Goal: Information Seeking & Learning: Learn about a topic

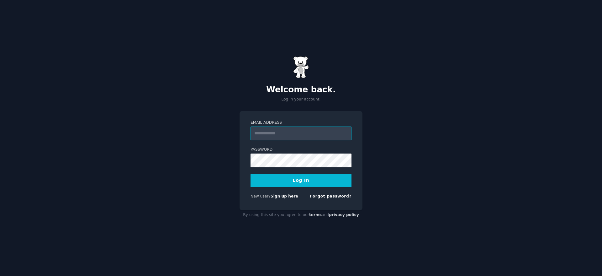
type input "**********"
click at [277, 181] on button "Log In" at bounding box center [301, 180] width 101 height 13
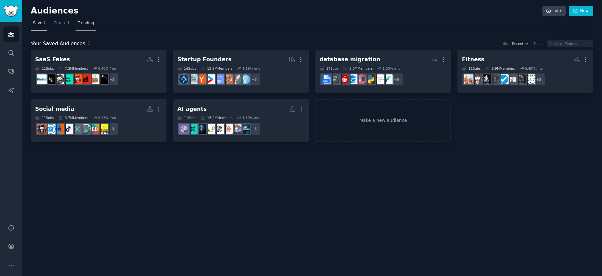
click at [88, 26] on link "Trending" at bounding box center [86, 24] width 21 height 13
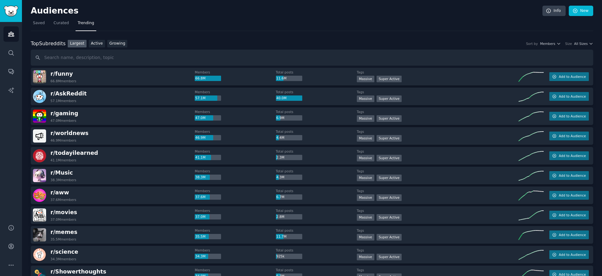
click at [585, 48] on div "Top Subreddits Top Subreddits Largest Active Growing Sort by Members Size All S…" at bounding box center [312, 53] width 563 height 26
click at [585, 44] on span "All Sizes" at bounding box center [580, 43] width 13 height 4
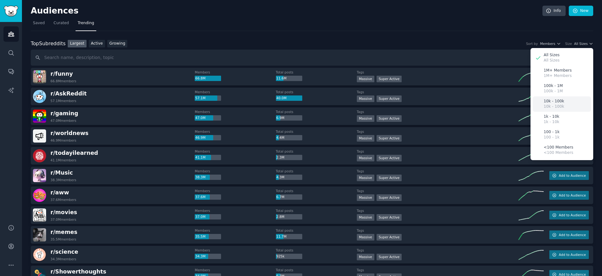
click at [556, 107] on p "10k - 100k" at bounding box center [554, 107] width 20 height 6
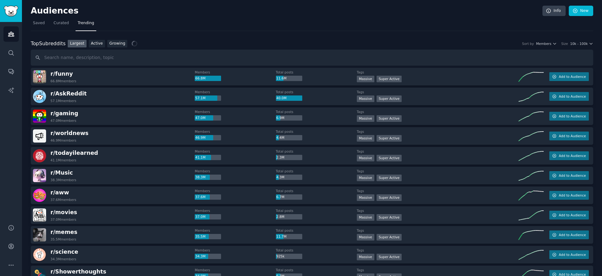
click at [121, 47] on div "Top Subreddits Top Subreddits Largest Active Growing Sort by Members Size 10k -…" at bounding box center [312, 53] width 563 height 26
click at [118, 42] on link "Growing" at bounding box center [117, 44] width 20 height 8
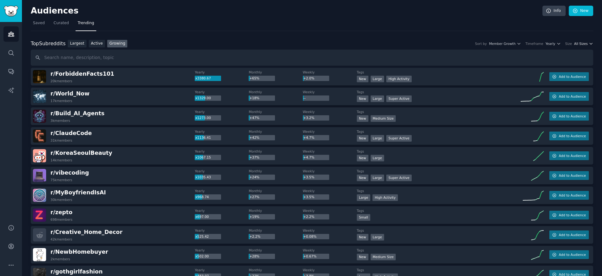
click at [576, 43] on span "All Sizes" at bounding box center [580, 43] width 13 height 4
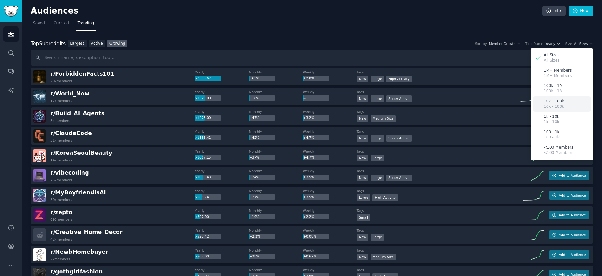
click at [552, 103] on p "10k - 100k" at bounding box center [554, 101] width 20 height 6
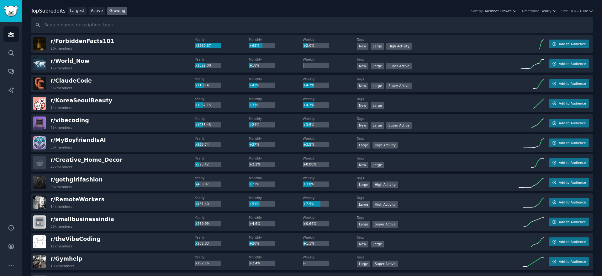
scroll to position [53, 0]
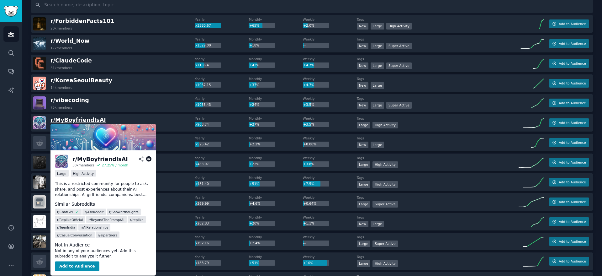
click at [80, 121] on span "r/ MyBoyfriendIsAI" at bounding box center [78, 120] width 56 height 6
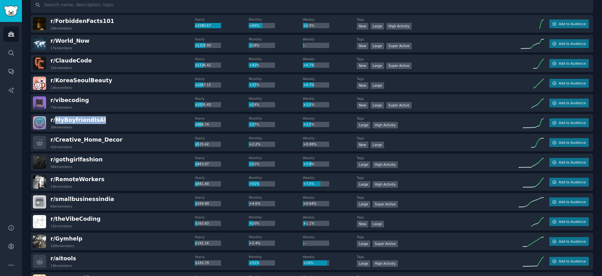
click at [110, 118] on div "r/ MyBoyfriendIsAI 30k members" at bounding box center [114, 122] width 162 height 13
click at [80, 119] on span "r/ MyBoyfriendIsAI" at bounding box center [78, 120] width 56 height 6
click at [113, 117] on div "r/ MyBoyfriendIsAI 30k members" at bounding box center [114, 122] width 162 height 13
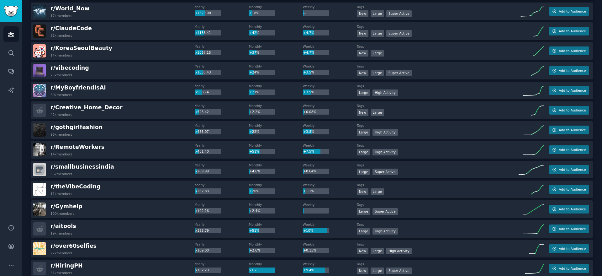
scroll to position [85, 0]
click at [142, 149] on div "r/ RemoteWorkers 14k members" at bounding box center [114, 149] width 162 height 13
click at [579, 149] on span "Add to Audience" at bounding box center [572, 149] width 27 height 4
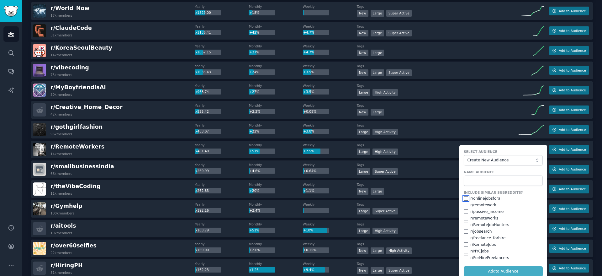
click at [464, 198] on input "checkbox" at bounding box center [466, 198] width 4 height 4
checkbox input "true"
click at [464, 206] on input "checkbox" at bounding box center [466, 205] width 4 height 4
checkbox input "true"
click at [464, 212] on input "checkbox" at bounding box center [466, 211] width 4 height 4
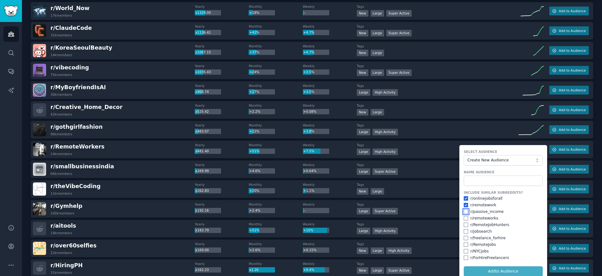
checkbox input "true"
click at [466, 218] on input "checkbox" at bounding box center [466, 218] width 4 height 4
checkbox input "true"
click at [465, 224] on input "checkbox" at bounding box center [466, 224] width 4 height 4
checkbox input "true"
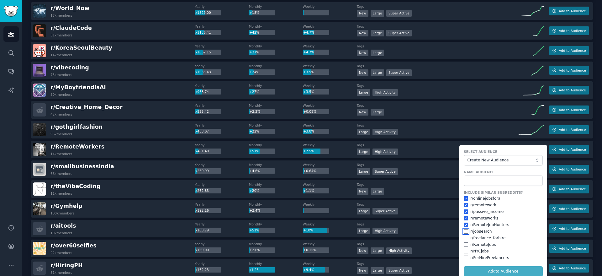
click at [464, 231] on input "checkbox" at bounding box center [466, 231] width 4 height 4
checkbox input "true"
click at [464, 242] on div "r/ RemoteJobs" at bounding box center [503, 245] width 79 height 6
click at [464, 237] on input "checkbox" at bounding box center [466, 238] width 4 height 4
checkbox input "true"
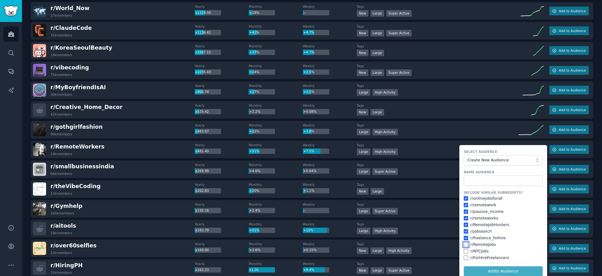
drag, startPoint x: 465, startPoint y: 244, endPoint x: 465, endPoint y: 249, distance: 5.0
click at [465, 244] on input "checkbox" at bounding box center [466, 244] width 4 height 4
checkbox input "true"
click at [465, 252] on input "checkbox" at bounding box center [466, 251] width 4 height 4
checkbox input "true"
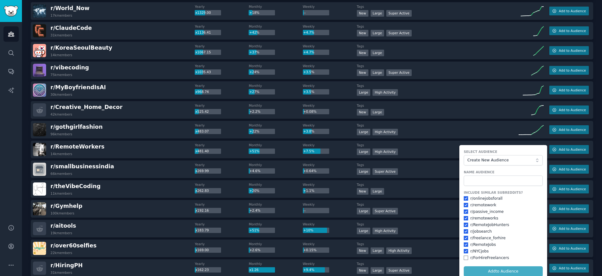
click at [465, 260] on form "Select Audience Create New Audience Name Audience Include Similar Subreddits? r…" at bounding box center [504, 213] width 88 height 136
click at [465, 258] on input "checkbox" at bounding box center [466, 257] width 4 height 4
checkbox input "true"
click at [487, 182] on input "text" at bounding box center [503, 180] width 79 height 11
type input "Remote workers"
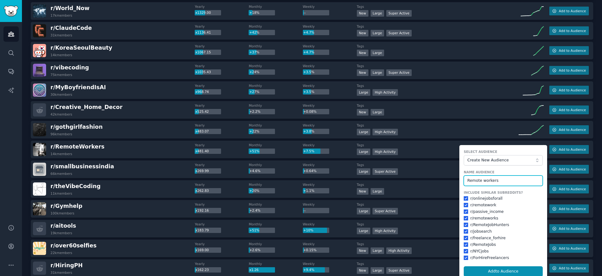
click at [464, 266] on button "Add to Audience" at bounding box center [503, 271] width 79 height 11
checkbox input "false"
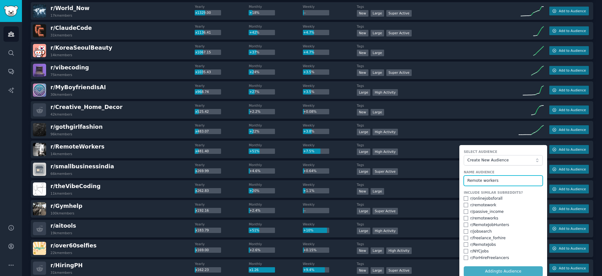
checkbox input "false"
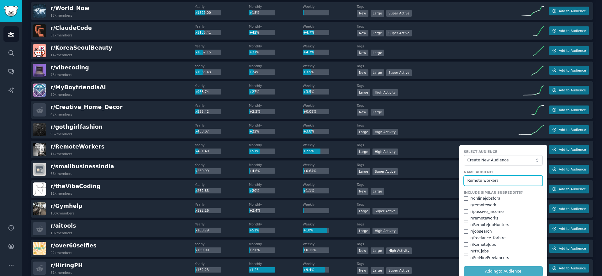
checkbox input "false"
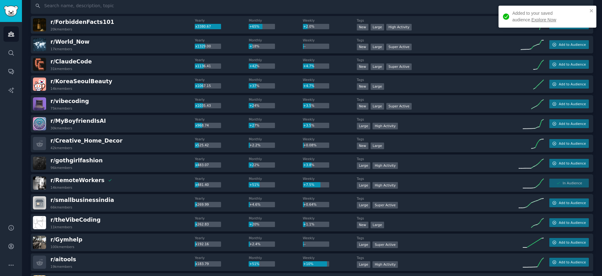
scroll to position [0, 0]
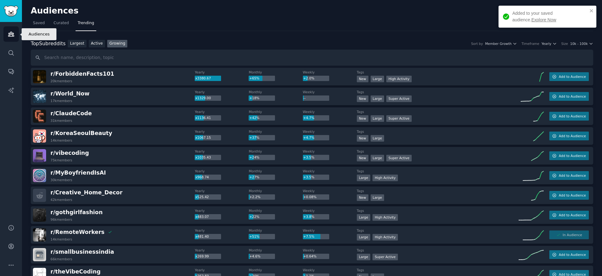
click at [14, 36] on icon "Sidebar" at bounding box center [11, 34] width 7 height 7
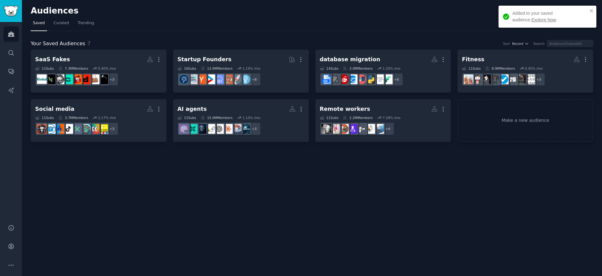
click at [357, 181] on div "Audiences Info New Saved Curated Trending Your Saved Audiences 7 Sort Recent Se…" at bounding box center [312, 138] width 580 height 276
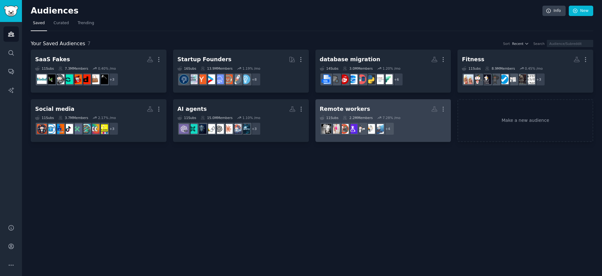
click at [366, 112] on h2 "Remote workers More" at bounding box center [383, 109] width 127 height 11
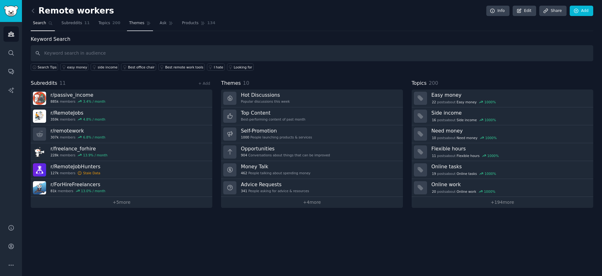
click at [146, 23] on icon at bounding box center [148, 23] width 4 height 4
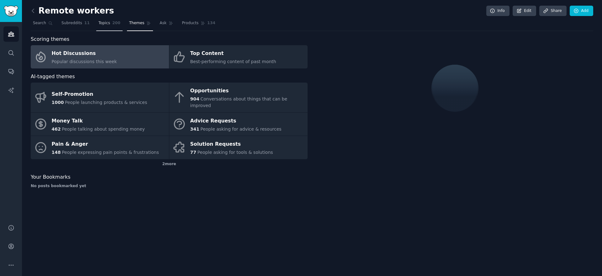
click at [118, 23] on span "200" at bounding box center [116, 23] width 8 height 6
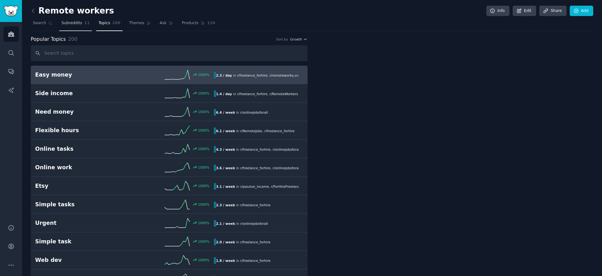
click at [74, 26] on link "Subreddits 11" at bounding box center [75, 24] width 33 height 13
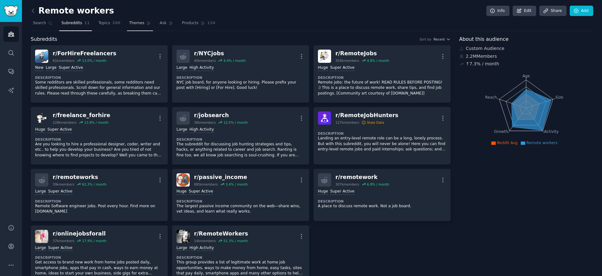
click at [136, 24] on span "Themes" at bounding box center [136, 23] width 15 height 6
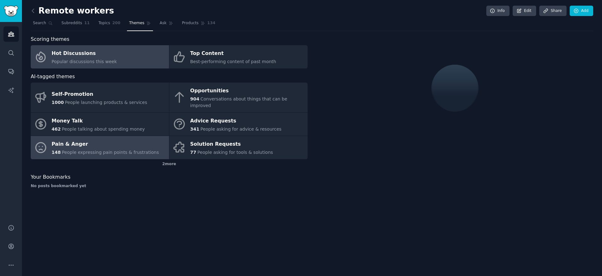
click at [90, 139] on div "Pain & Anger" at bounding box center [105, 144] width 107 height 10
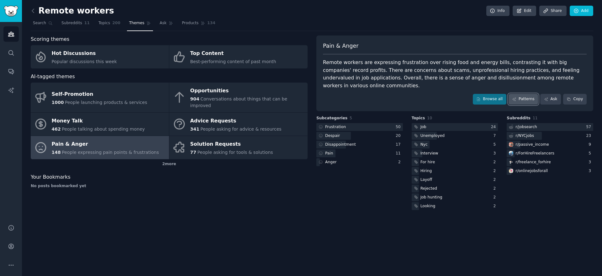
click at [531, 94] on link "Patterns" at bounding box center [523, 99] width 29 height 11
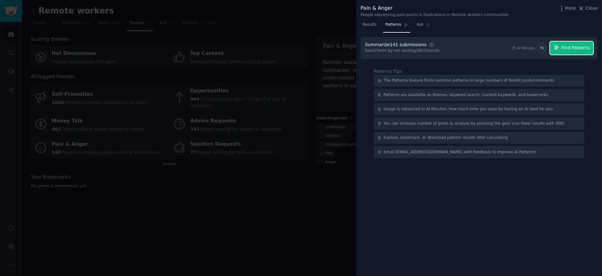
click at [565, 53] on button "Find Patterns" at bounding box center [571, 47] width 43 height 13
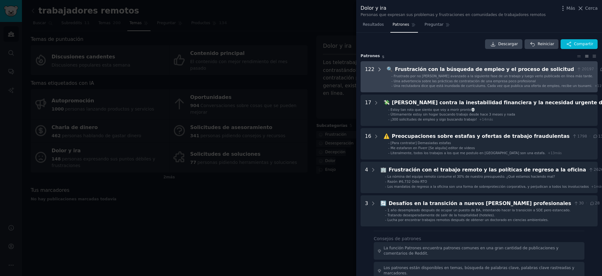
click at [377, 70] on icon at bounding box center [380, 69] width 6 height 6
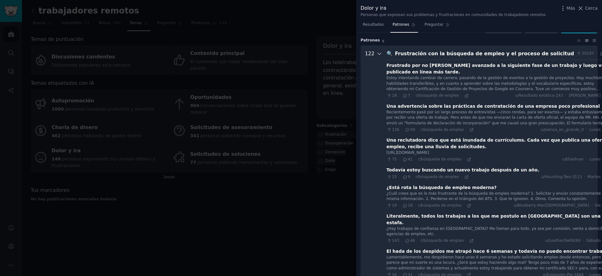
scroll to position [7, 0]
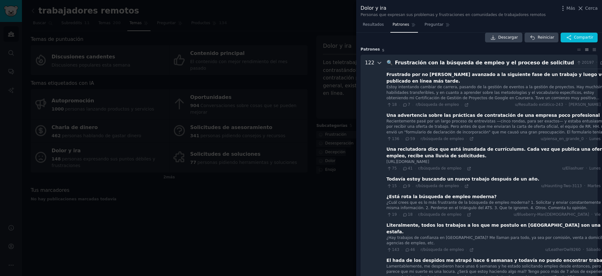
click at [378, 64] on icon at bounding box center [380, 63] width 6 height 6
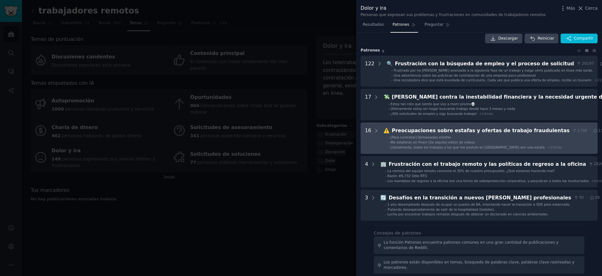
scroll to position [5, 0]
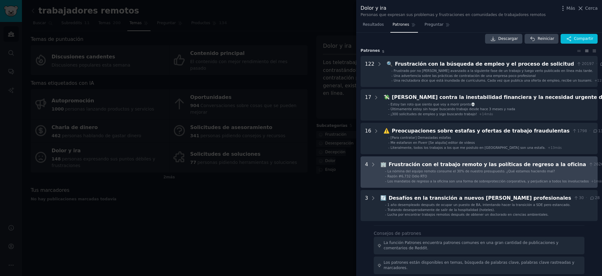
click at [431, 179] on font "Los mandatos de regreso a la oficina son una forma de sobreprotección corporati…" at bounding box center [488, 181] width 201 height 4
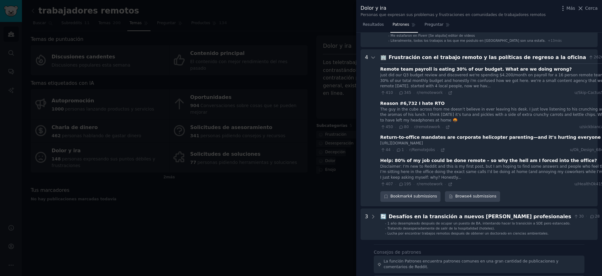
scroll to position [129, 0]
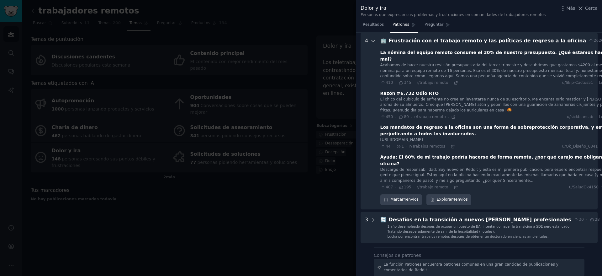
click at [375, 39] on icon at bounding box center [373, 41] width 6 height 6
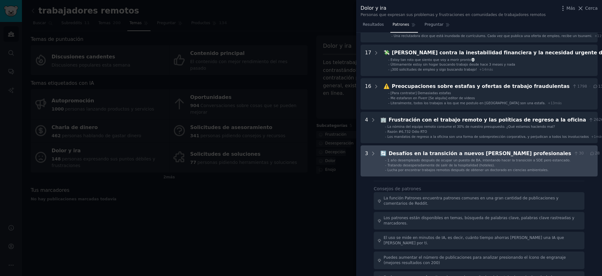
scroll to position [72, 0]
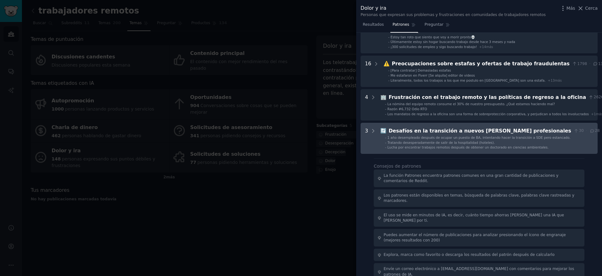
click at [410, 133] on font "Desafíos en la transición a nuevos campos profesionales" at bounding box center [480, 131] width 183 height 6
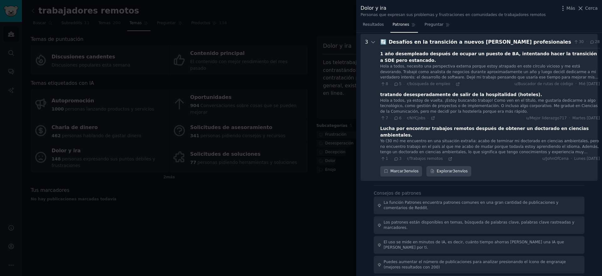
scroll to position [160, 0]
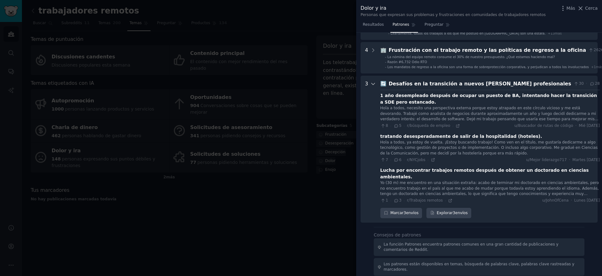
click at [372, 84] on icon at bounding box center [373, 84] width 6 height 6
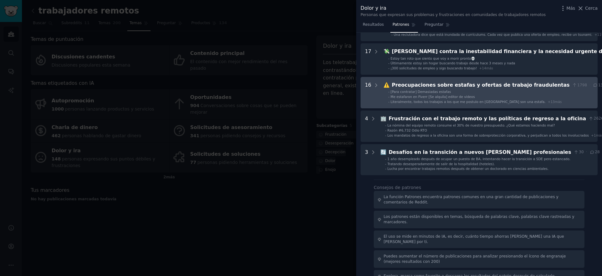
scroll to position [0, 0]
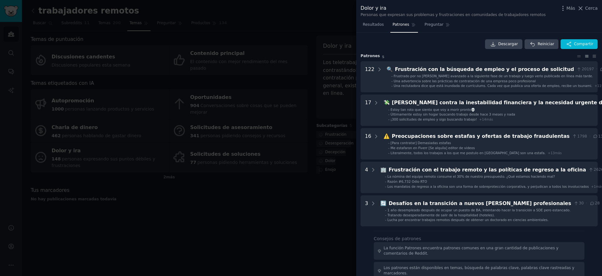
click at [435, 43] on div "Descargar Reiniciar Compartir" at bounding box center [479, 44] width 237 height 10
click at [380, 26] on font "Resultados" at bounding box center [373, 24] width 21 height 4
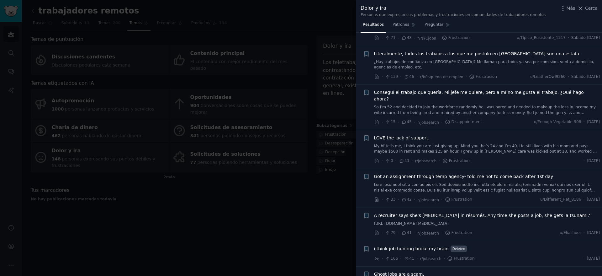
scroll to position [818, 0]
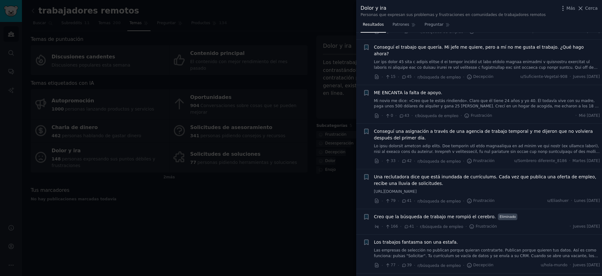
click at [450, 215] on font "Creo que la búsqueda de trabajo me rompió el cerebro." at bounding box center [435, 216] width 122 height 5
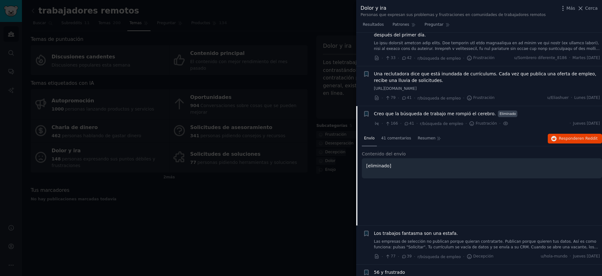
scroll to position [914, 0]
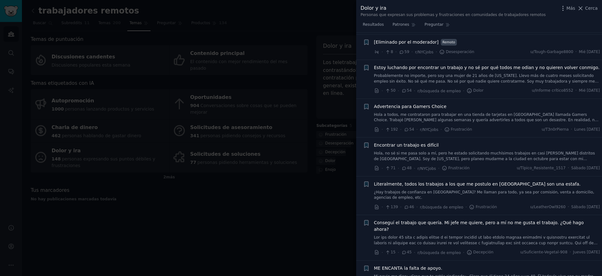
click at [421, 146] on font "Encontrar un trabajo es difícil" at bounding box center [406, 144] width 65 height 5
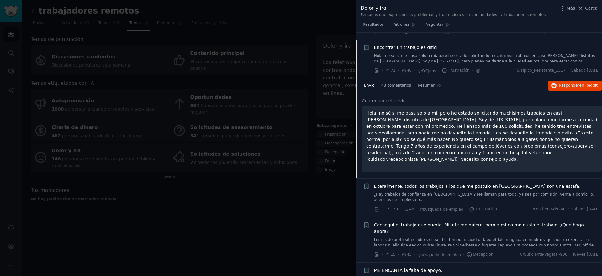
scroll to position [694, 0]
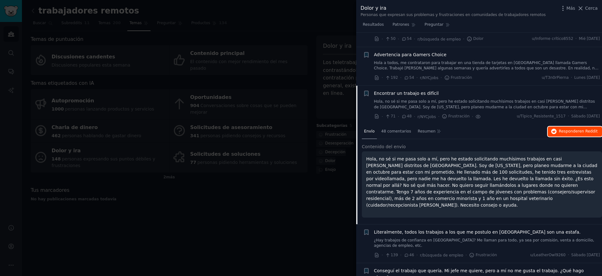
click at [559, 134] on span "Responder en Reddit" at bounding box center [578, 132] width 39 height 6
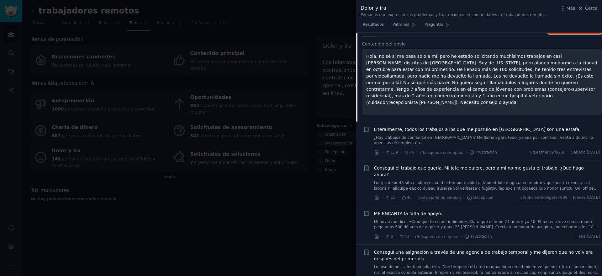
scroll to position [819, 0]
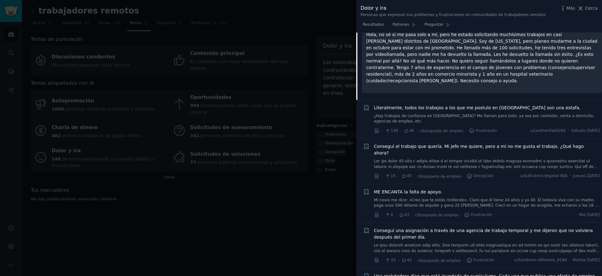
click at [287, 210] on div at bounding box center [301, 138] width 602 height 276
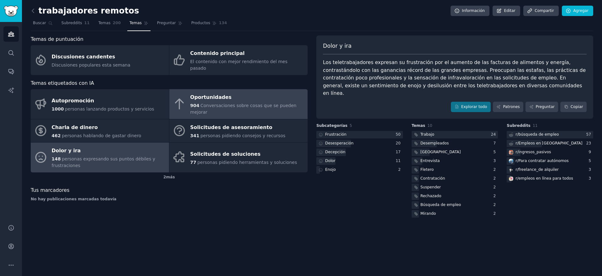
click at [184, 106] on link "Oportunidades 904 Conversaciones sobre cosas que se pueden mejorar" at bounding box center [238, 104] width 138 height 30
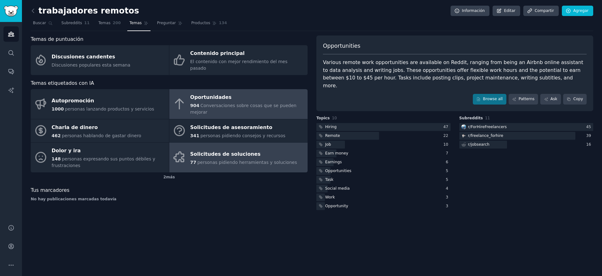
click at [223, 151] on font "Solicitudes de soluciones" at bounding box center [225, 154] width 70 height 6
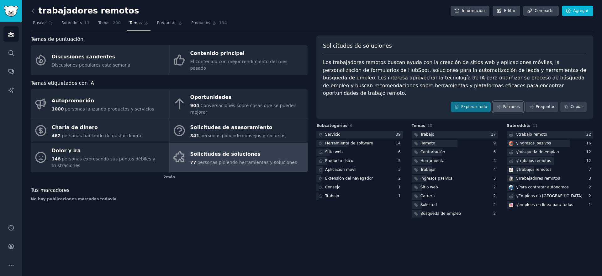
click at [515, 104] on font "Patrones" at bounding box center [511, 106] width 17 height 4
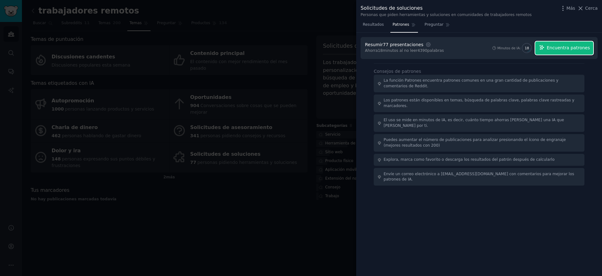
click at [566, 50] on span "Encuentra patrones" at bounding box center [568, 48] width 43 height 7
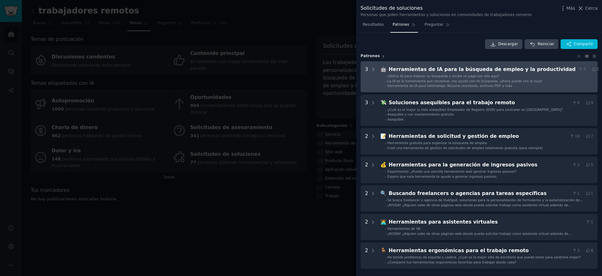
click at [398, 83] on ul "- ¡Utilice IA para mejorar su búsqueda y reciba un pago por ello aquí! - La IA …" at bounding box center [490, 81] width 219 height 14
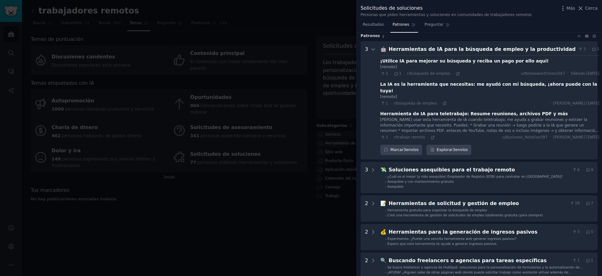
scroll to position [20, 0]
click at [435, 62] on font "¡Utilice IA para mejorar su búsqueda y reciba un pago por ello aquí!" at bounding box center [464, 61] width 168 height 5
click at [421, 62] on font "¡Utilice IA para mejorar su búsqueda y reciba un pago por ello aquí!" at bounding box center [464, 61] width 168 height 5
click at [420, 62] on font "¡Utilice IA para mejorar su búsqueda y reciba un pago por ello aquí!" at bounding box center [464, 61] width 168 height 5
click at [403, 66] on div "[remoto]" at bounding box center [489, 68] width 219 height 6
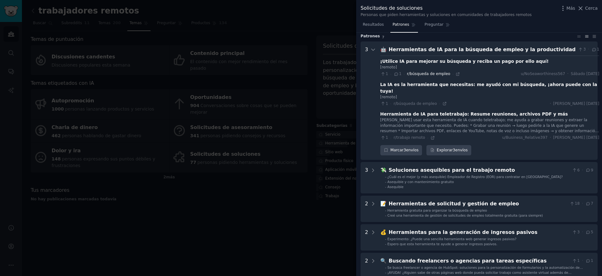
click at [419, 72] on font "r/búsqueda de empleo" at bounding box center [428, 74] width 43 height 4
click at [419, 74] on font "r/búsqueda de empleo" at bounding box center [428, 74] width 43 height 4
click at [456, 75] on icon at bounding box center [458, 74] width 4 height 4
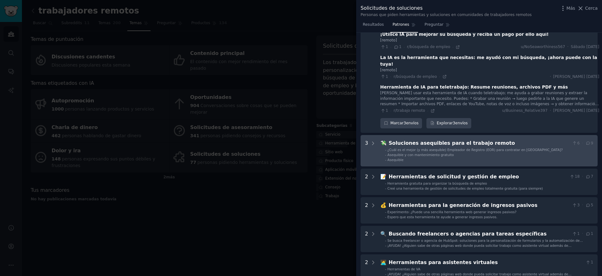
scroll to position [47, 0]
click at [373, 141] on icon at bounding box center [374, 142] width 2 height 3
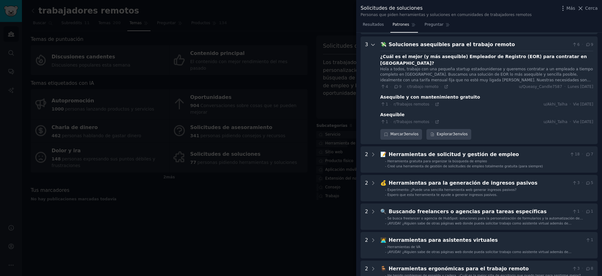
scroll to position [178, 0]
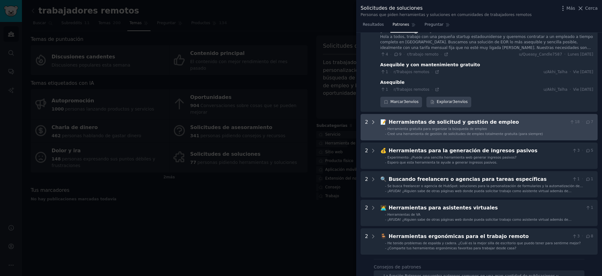
click at [374, 119] on icon at bounding box center [373, 122] width 6 height 6
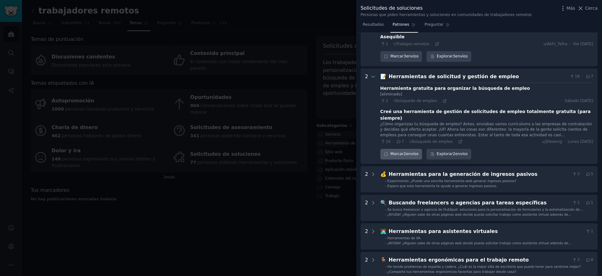
scroll to position [220, 0]
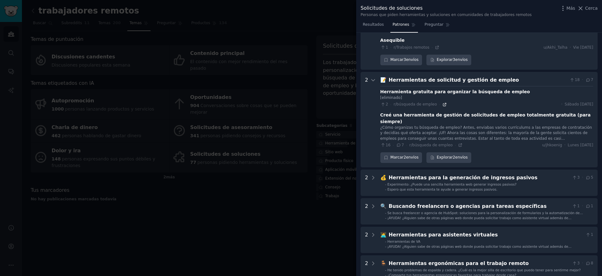
click at [443, 103] on icon at bounding box center [444, 104] width 3 height 3
click at [458, 143] on icon at bounding box center [460, 145] width 4 height 4
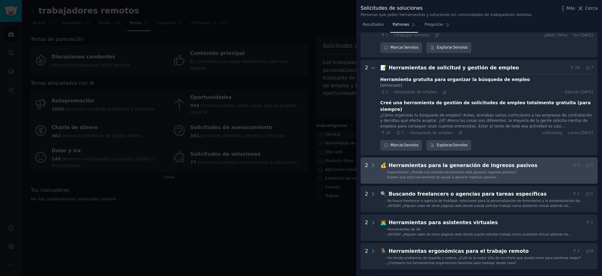
scroll to position [232, 0]
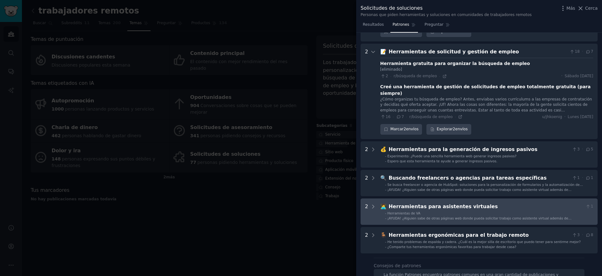
click at [376, 198] on Assistants "2 🧑‍💻 Herramientas para asistentes virtuales 1 - Herramientas de VA - ¡AYUDA! ¿…" at bounding box center [479, 211] width 237 height 26
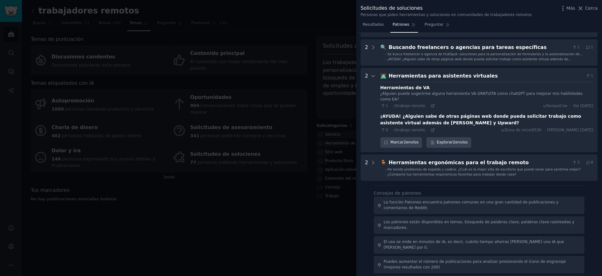
scroll to position [380, 0]
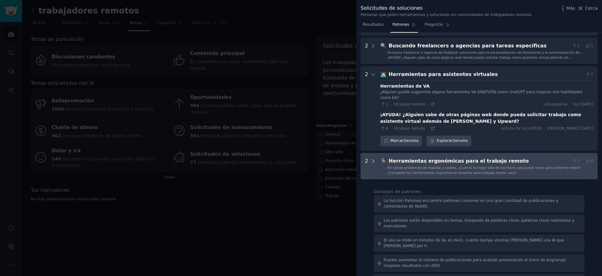
click at [371, 158] on icon at bounding box center [373, 161] width 6 height 6
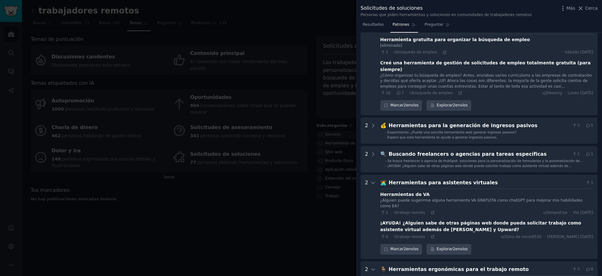
scroll to position [28, 0]
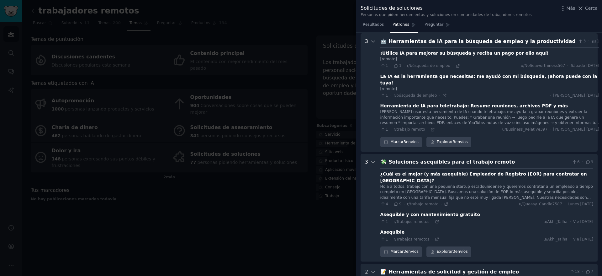
click at [278, 214] on div at bounding box center [301, 138] width 602 height 276
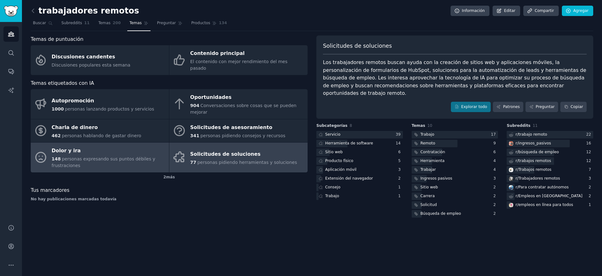
click at [140, 147] on div "Dolor y ira" at bounding box center [109, 151] width 114 height 10
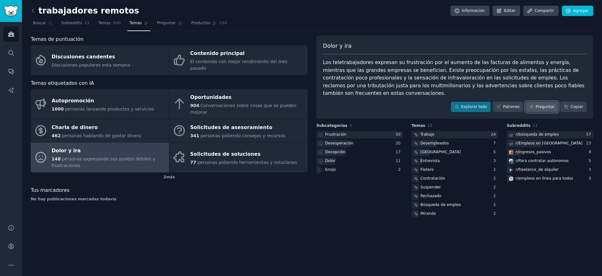
click at [537, 108] on font "Preguntar" at bounding box center [545, 106] width 19 height 4
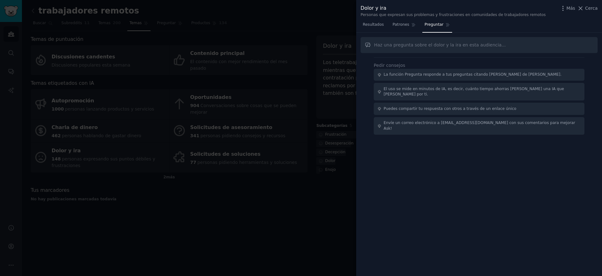
click at [274, 98] on div at bounding box center [301, 138] width 602 height 276
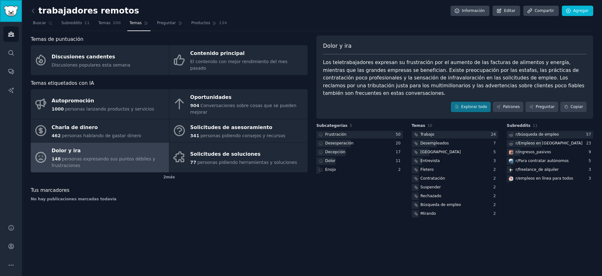
click at [11, 15] on img "Barra lateral" at bounding box center [11, 11] width 14 height 11
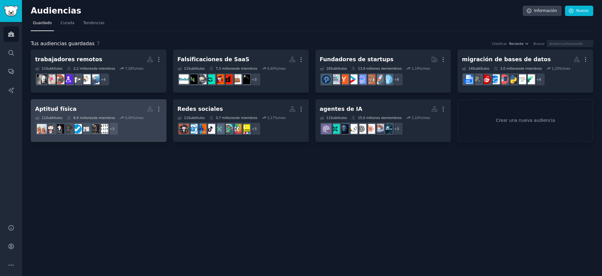
click at [91, 104] on h2 "Aptitud física Más" at bounding box center [98, 109] width 127 height 11
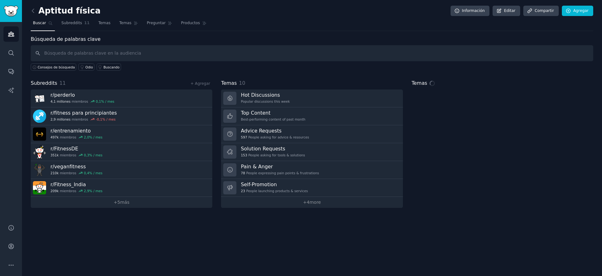
click at [58, 24] on nav "Buscar Subreddits 11 Temas Temas Preguntar Productos" at bounding box center [312, 24] width 563 height 13
click at [66, 24] on font "Subreddits" at bounding box center [71, 23] width 21 height 4
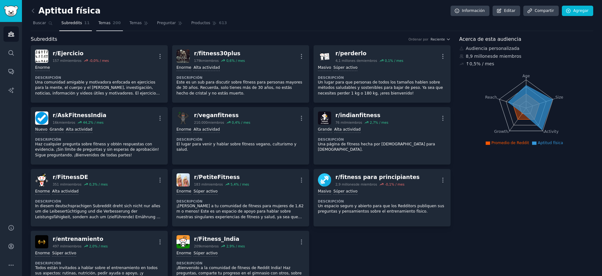
click at [96, 24] on link "Temas 200" at bounding box center [109, 24] width 27 height 13
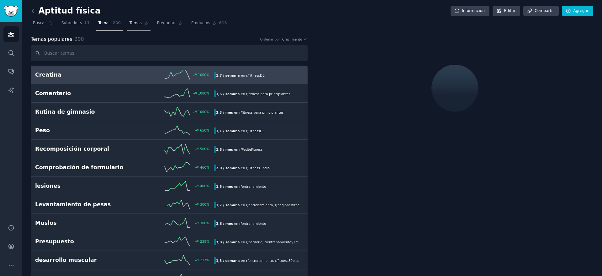
click at [130, 24] on font "Temas" at bounding box center [136, 23] width 12 height 4
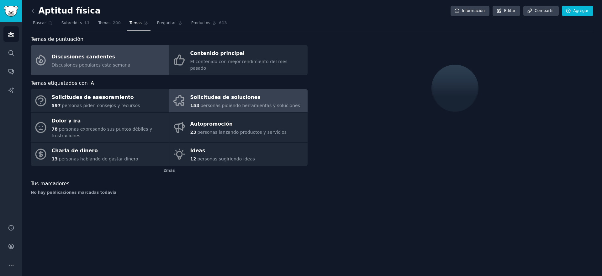
click at [187, 98] on link "Solicitudes de soluciones 153 personas pidiendo herramientas y soluciones" at bounding box center [238, 100] width 138 height 23
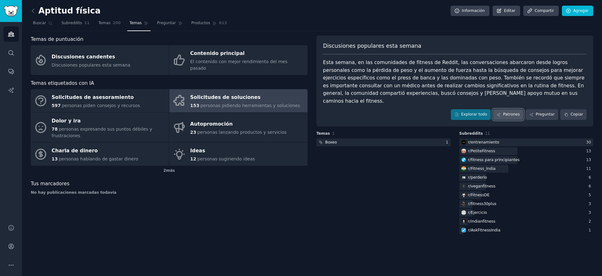
click at [508, 112] on font "Patrones" at bounding box center [511, 114] width 17 height 4
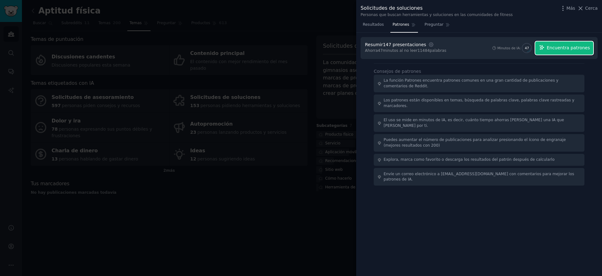
click at [569, 50] on font "Encuentra patrones" at bounding box center [568, 47] width 43 height 5
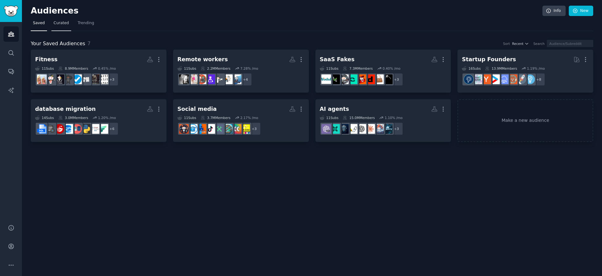
click at [59, 19] on link "Curated" at bounding box center [61, 24] width 20 height 13
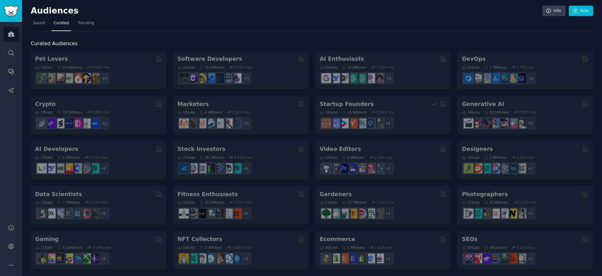
drag, startPoint x: 74, startPoint y: 22, endPoint x: 58, endPoint y: 26, distance: 16.5
click at [74, 22] on nav "Saved Curated Trending" at bounding box center [312, 24] width 563 height 13
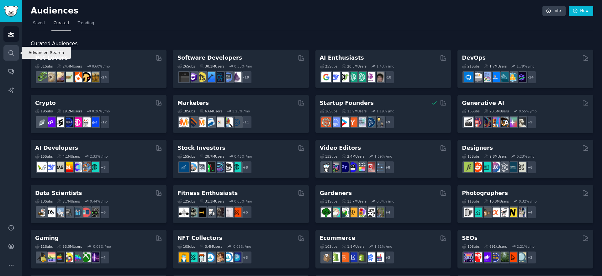
click at [17, 50] on link "Search" at bounding box center [10, 52] width 15 height 15
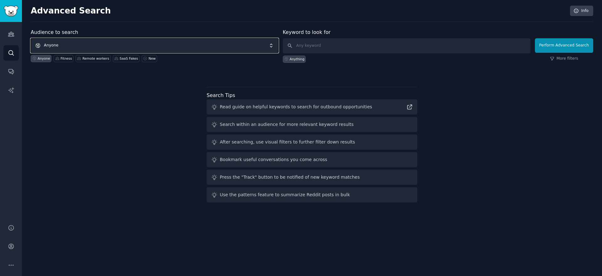
click at [81, 45] on span "Anyone" at bounding box center [155, 45] width 248 height 14
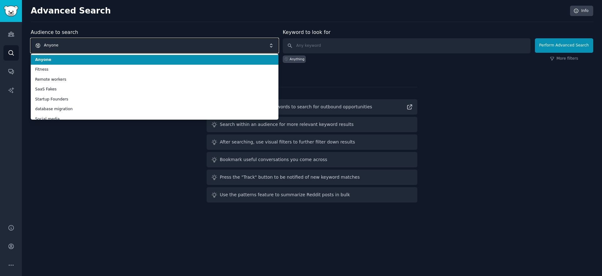
click at [80, 45] on span "Anyone" at bounding box center [155, 45] width 248 height 14
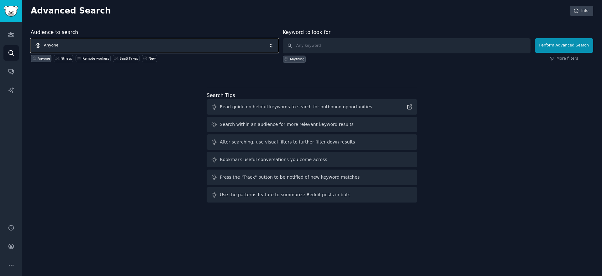
click at [80, 45] on span "Anyone" at bounding box center [155, 45] width 248 height 14
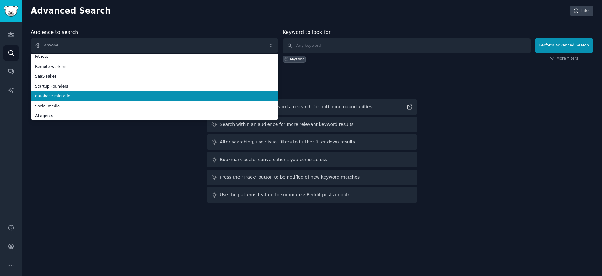
scroll to position [15, 0]
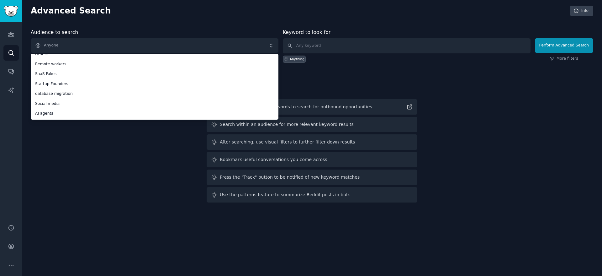
click at [100, 164] on div "Audience to search Anyone Anyone Fitness Remote workers SaaS Fakes Startup Foun…" at bounding box center [312, 117] width 563 height 176
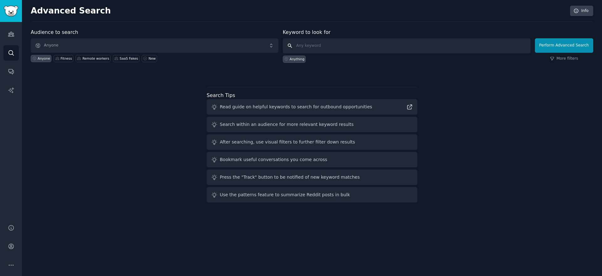
click at [320, 46] on input "text" at bounding box center [407, 45] width 248 height 15
paste input "unemployed"
type input "unemployed"
click at [572, 47] on button "Perform Advanced Search" at bounding box center [564, 45] width 58 height 14
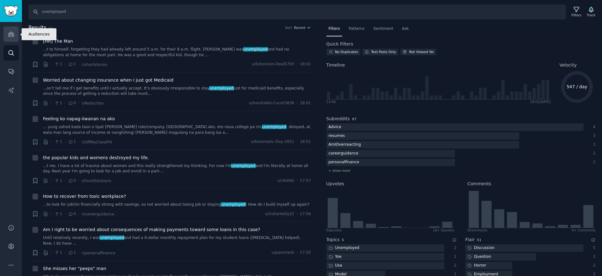
click at [13, 36] on icon "Sidebar" at bounding box center [11, 34] width 6 height 4
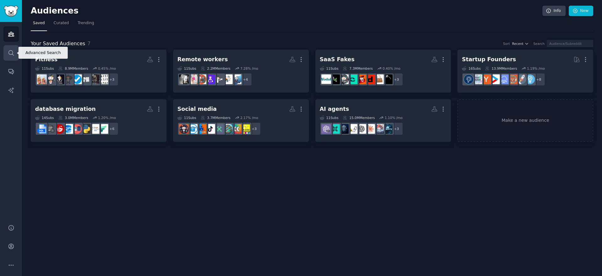
click at [13, 50] on icon "Sidebar" at bounding box center [11, 53] width 7 height 7
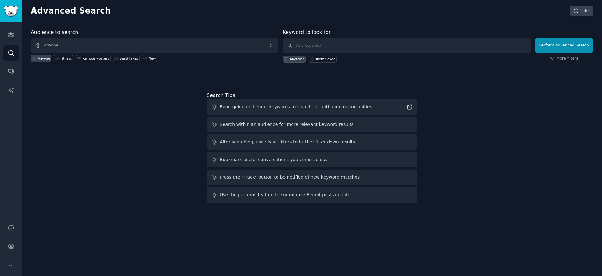
click at [123, 104] on div "Audience to search Anyone Anyone Fitness Remote workers SaaS Fakes New Keyword …" at bounding box center [312, 117] width 563 height 176
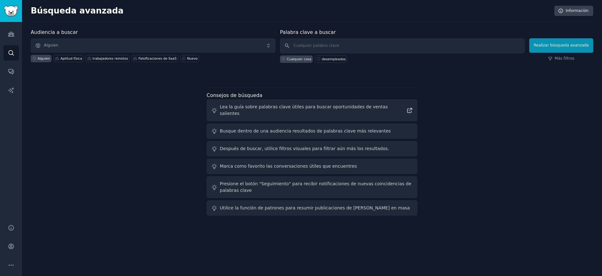
click at [512, 124] on div "Audiencia a buscar Alguien Alguien Aptitud física trabajadores remotos Falsific…" at bounding box center [312, 123] width 563 height 189
click at [351, 56] on div "Cualquier cosa desempleados" at bounding box center [402, 57] width 245 height 9
click at [337, 58] on font "desempleados" at bounding box center [334, 59] width 24 height 4
type input "unemployed"
click at [550, 43] on font "Realizar búsqueda avanzada" at bounding box center [561, 45] width 55 height 4
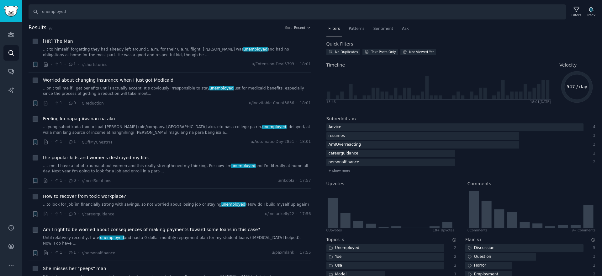
click at [239, 26] on h2 "Results 97 Sort Recent" at bounding box center [170, 28] width 283 height 8
click at [356, 27] on span "Patterns" at bounding box center [357, 29] width 16 height 6
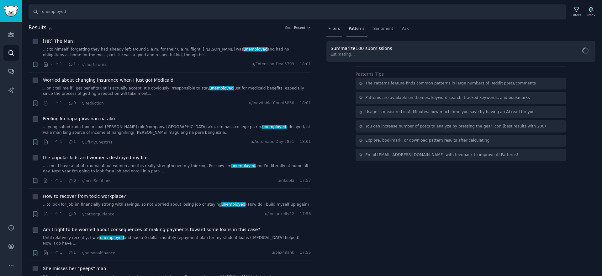
click at [334, 27] on span "Filters" at bounding box center [335, 29] width 12 height 6
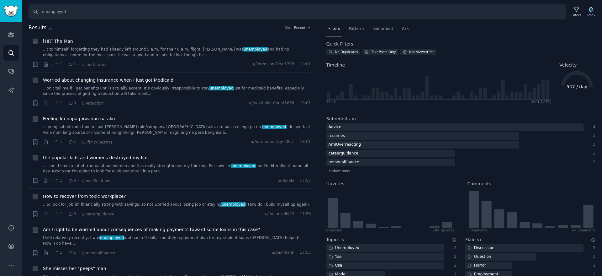
click at [155, 62] on div "· 1 · 1 · r/shortstories u/Extension-Deal5793 · 18:01" at bounding box center [177, 64] width 268 height 7
click at [89, 45] on div "[HR] The Man ...t to himself, forgetting they had already left around 5 a.m. fo…" at bounding box center [177, 48] width 268 height 20
click at [96, 89] on link "...on’t tell me if I get benefits until I actually accept. It’s obviously irres…" at bounding box center [177, 91] width 268 height 11
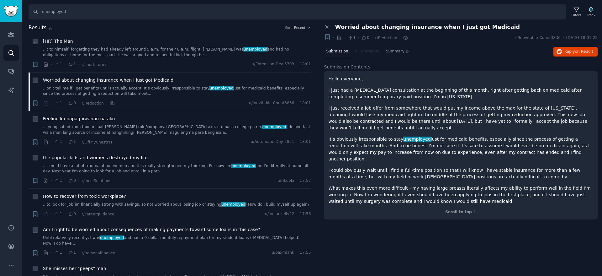
click at [93, 50] on link "...t to himself, forgetting they had already left around 5 a.m. for their 8 a.m…" at bounding box center [177, 52] width 268 height 11
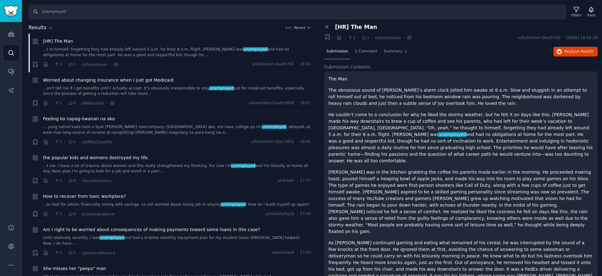
click at [63, 26] on h2 "Results 97 Sort Recent" at bounding box center [170, 28] width 283 height 8
click at [310, 29] on div "Results 97 Sort Recent + [HR] The Man ...t to himself, forgetting they had alre…" at bounding box center [174, 150] width 291 height 252
click at [304, 28] on span "Recent" at bounding box center [299, 27] width 11 height 4
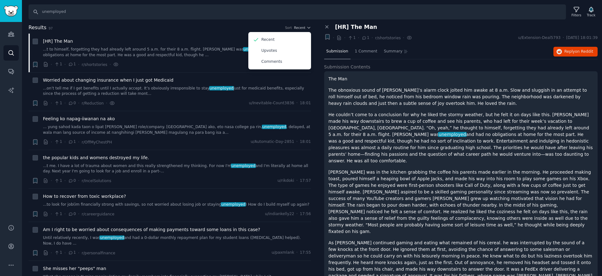
click at [236, 26] on h2 "Results 97 Sort Recent Recent Upvotes Comments" at bounding box center [170, 28] width 283 height 8
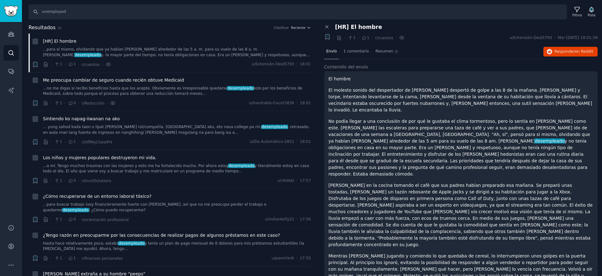
click at [235, 24] on h2 "Resultados 97 Clasificar Reciente" at bounding box center [170, 28] width 283 height 8
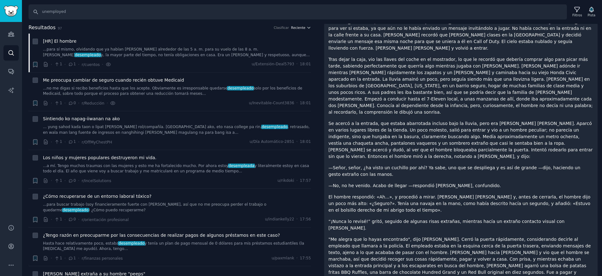
click at [299, 29] on font "Reciente" at bounding box center [298, 28] width 14 height 4
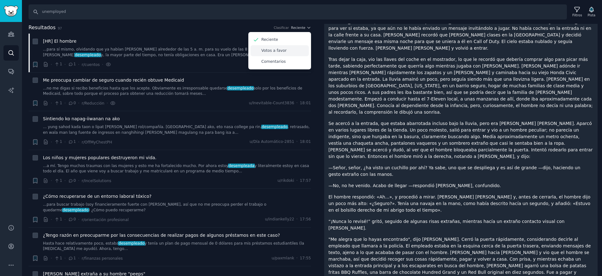
click at [282, 53] on font "Votos a favor" at bounding box center [274, 50] width 25 height 4
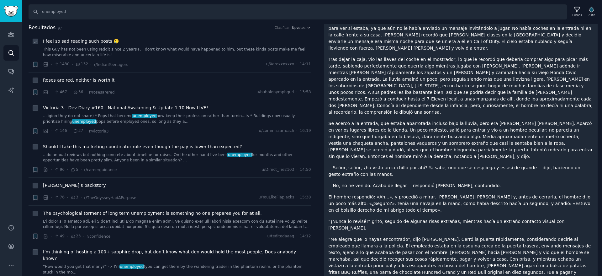
click at [181, 53] on link "This Guy has not been using reddit since 2 years+. I don't know what would have…" at bounding box center [177, 52] width 268 height 11
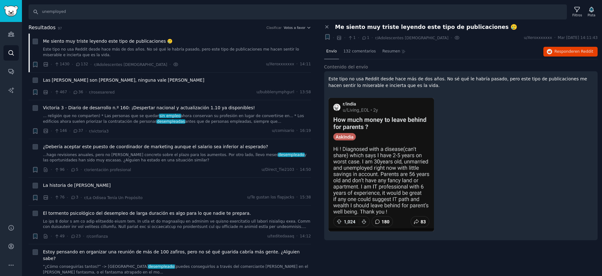
click at [331, 28] on div "Me siento muy triste leyendo este tipo de publicaciones 🥲" at bounding box center [464, 27] width 267 height 7
click at [327, 27] on icon at bounding box center [327, 27] width 6 height 6
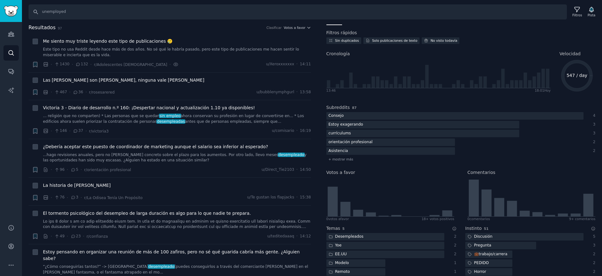
scroll to position [12, 0]
click at [342, 110] on h2 "Subreddits" at bounding box center [339, 107] width 24 height 7
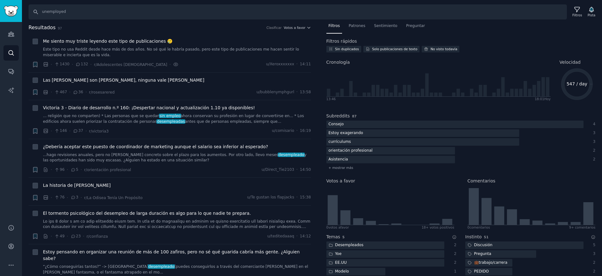
scroll to position [0, 0]
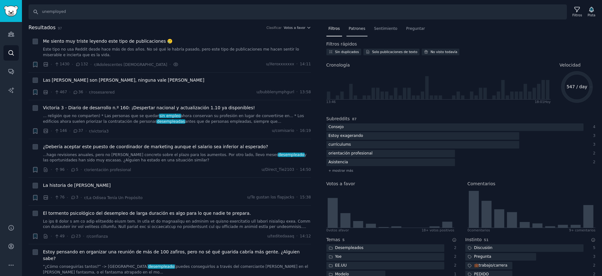
click at [360, 29] on font "Patrones" at bounding box center [357, 28] width 17 height 4
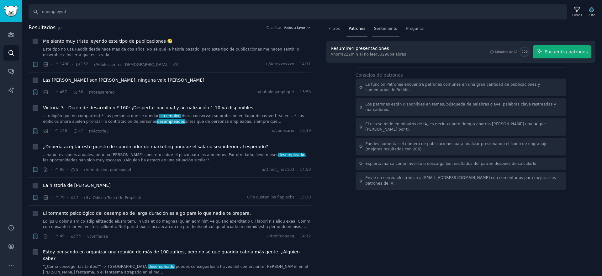
click at [380, 29] on font "Sentimiento" at bounding box center [385, 28] width 23 height 4
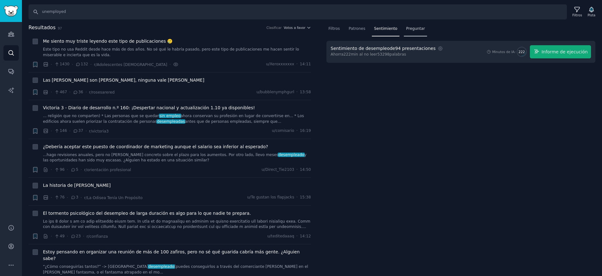
click at [410, 35] on div "Preguntar" at bounding box center [415, 30] width 23 height 13
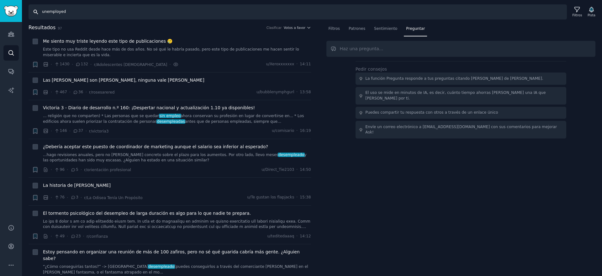
click at [206, 9] on input "unemployed" at bounding box center [298, 11] width 539 height 15
click at [144, 12] on input "unemployed" at bounding box center [298, 11] width 539 height 15
type input "unemployed"
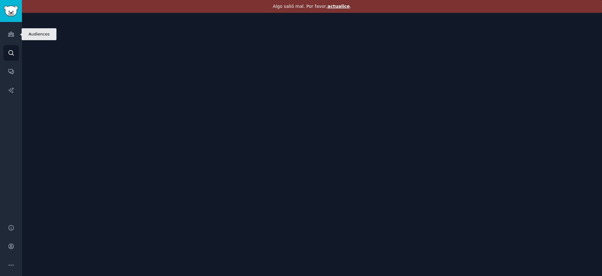
click at [7, 44] on div "Audiencias Buscar Conversaciones Informes de IA" at bounding box center [11, 119] width 22 height 194
click at [9, 47] on link "Buscar" at bounding box center [10, 52] width 15 height 15
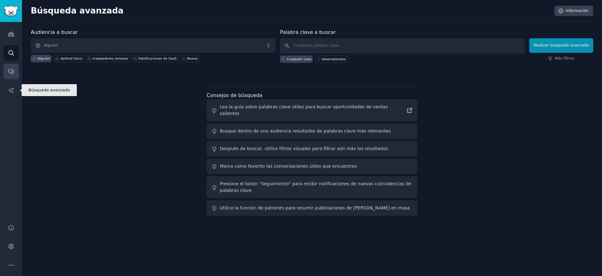
click at [15, 78] on link "Conversaciones" at bounding box center [10, 71] width 15 height 15
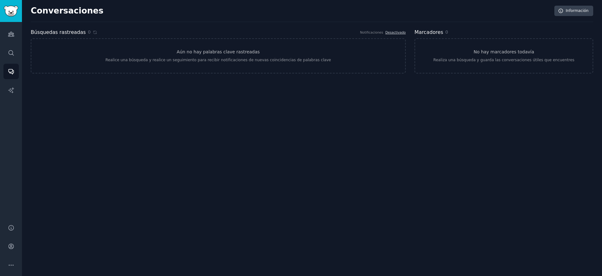
click at [109, 87] on div "Conversaciones Información Búsquedas rastreadas 0 Notificaciones Desactivado Aú…" at bounding box center [312, 138] width 580 height 276
click at [241, 66] on link "Aún no hay palabras clave rastreadas Realice una búsqueda y realice un seguimie…" at bounding box center [218, 55] width 375 height 35
click at [14, 88] on link "Informes de IA" at bounding box center [10, 89] width 15 height 15
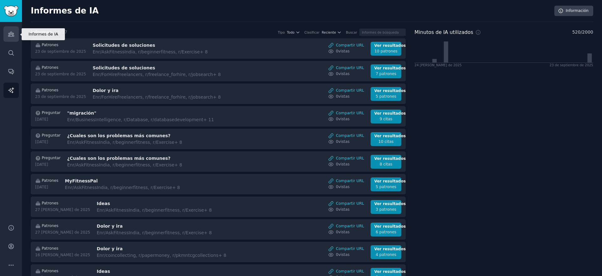
click at [13, 30] on link "Audiencias" at bounding box center [10, 33] width 15 height 15
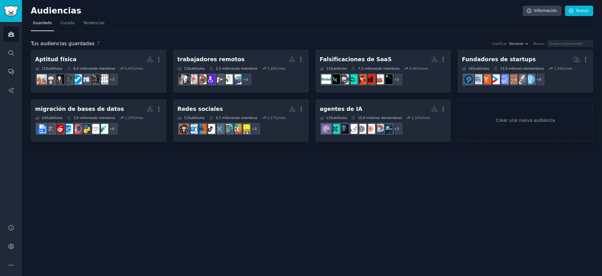
click at [79, 24] on nav "Guardado Curada Tendencias" at bounding box center [312, 24] width 563 height 13
click at [82, 25] on link "Tendencias" at bounding box center [94, 24] width 26 height 13
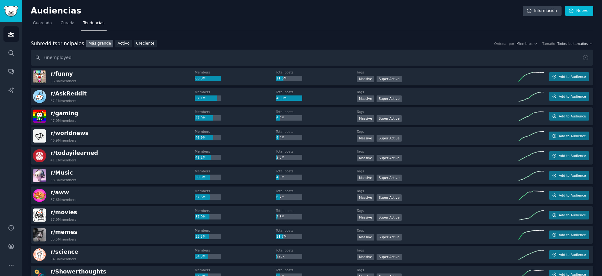
type input "unemployed"
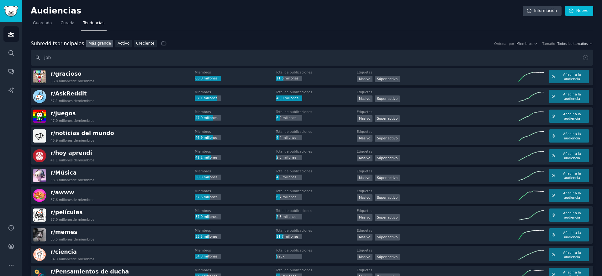
type input "job"
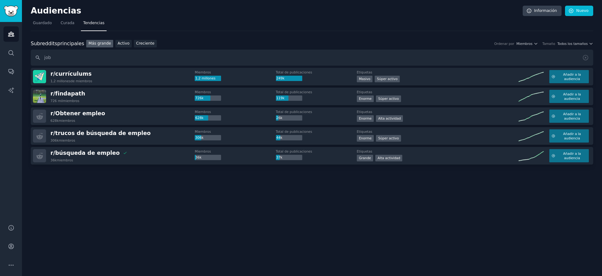
click at [163, 21] on nav "Guardado Curada Tendencias" at bounding box center [312, 24] width 563 height 13
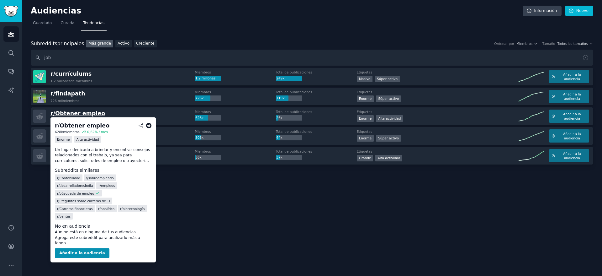
click at [94, 114] on font "Obtener empleo" at bounding box center [80, 113] width 50 height 6
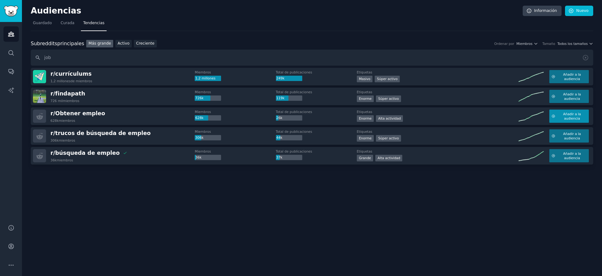
click at [581, 120] on span "Añadir a la audiencia" at bounding box center [572, 116] width 29 height 9
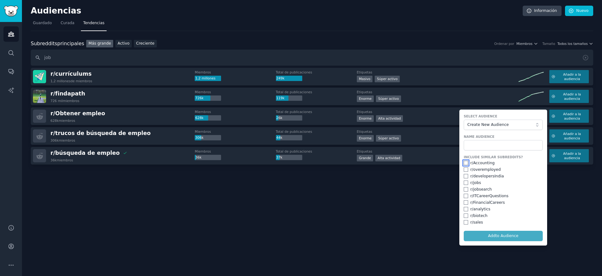
click at [467, 163] on input "checkbox" at bounding box center [466, 163] width 4 height 4
click at [465, 164] on input "checkbox" at bounding box center [466, 163] width 4 height 4
checkbox input "false"
click at [466, 170] on input "checkbox" at bounding box center [466, 169] width 4 height 4
checkbox input "true"
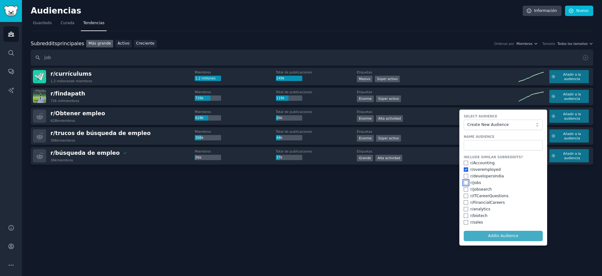
click at [465, 183] on input "checkbox" at bounding box center [466, 182] width 4 height 4
checkbox input "true"
click at [467, 190] on input "checkbox" at bounding box center [466, 189] width 4 height 4
checkbox input "true"
click at [479, 145] on input "text" at bounding box center [503, 145] width 79 height 11
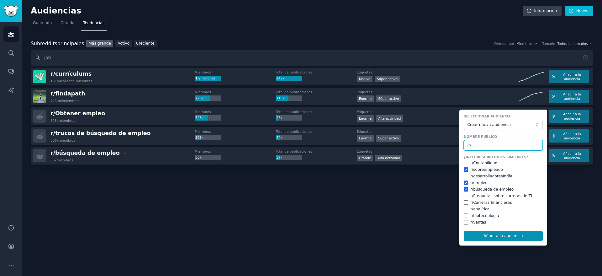
type input "j"
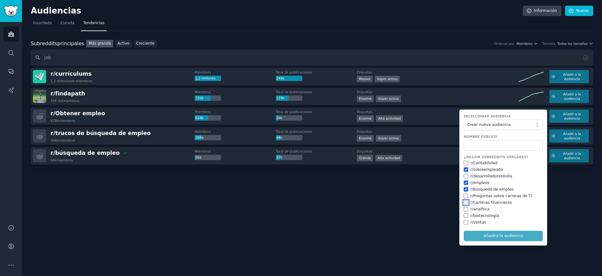
click at [465, 200] on input "checkbox" at bounding box center [466, 202] width 4 height 4
checkbox input "true"
click at [474, 147] on input "text" at bounding box center [503, 145] width 79 height 11
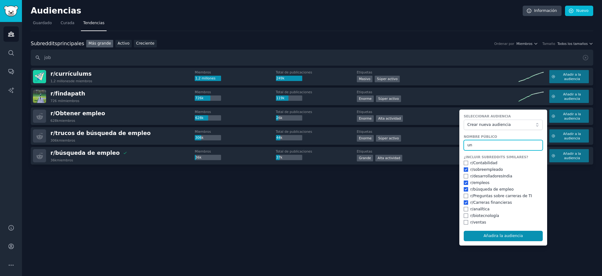
type input "u"
paste input "unemployed"
type input "Unemployed"
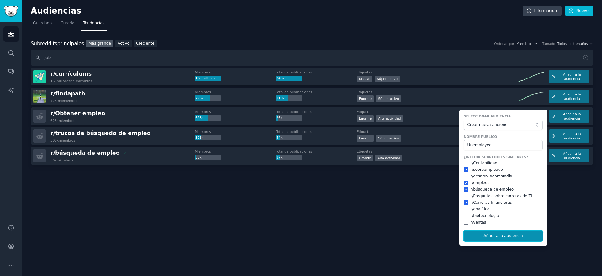
click at [515, 239] on button "Añadir a la audiencia" at bounding box center [503, 236] width 79 height 11
checkbox input "false"
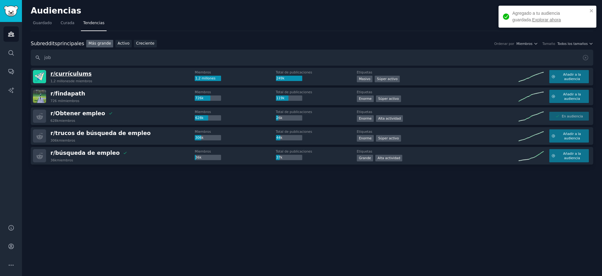
click at [69, 76] on font "currículums" at bounding box center [73, 74] width 36 height 6
click at [573, 80] on font "Añadir a la audiencia" at bounding box center [572, 76] width 18 height 8
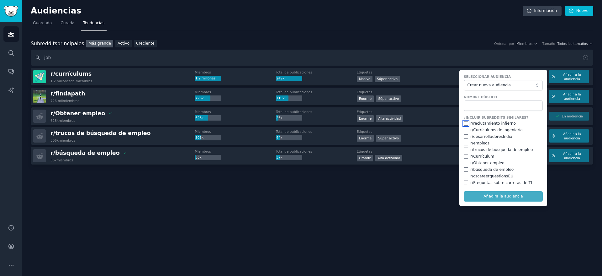
click at [466, 123] on input "checkbox" at bounding box center [466, 123] width 4 height 4
checkbox input "true"
click at [466, 130] on input "checkbox" at bounding box center [466, 130] width 4 height 4
checkbox input "true"
click at [465, 142] on input "checkbox" at bounding box center [466, 143] width 4 height 4
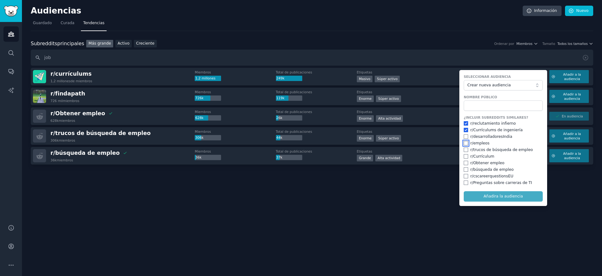
checkbox input "true"
click at [465, 151] on input "checkbox" at bounding box center [466, 149] width 4 height 4
checkbox input "true"
click at [467, 163] on input "checkbox" at bounding box center [466, 163] width 4 height 4
checkbox input "true"
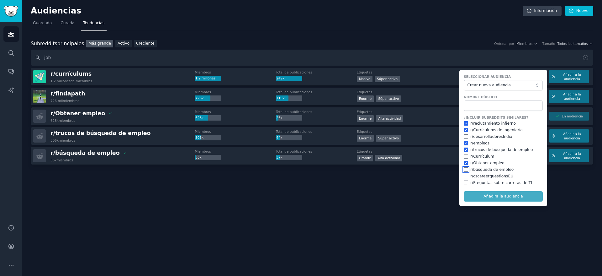
click at [467, 168] on input "checkbox" at bounding box center [466, 169] width 4 height 4
checkbox input "true"
click at [482, 88] on span "Crear nueva audiencia" at bounding box center [501, 85] width 69 height 6
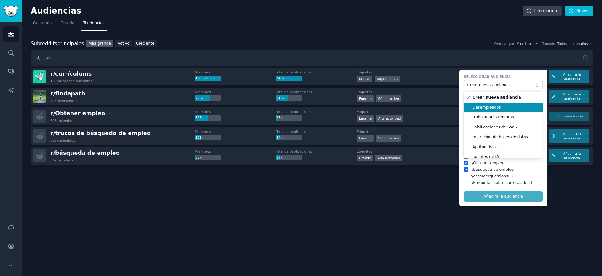
click at [486, 106] on font "Desempleados" at bounding box center [487, 107] width 29 height 4
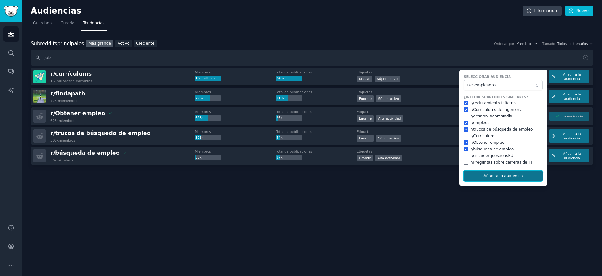
click at [496, 175] on font "Añadir" at bounding box center [490, 175] width 13 height 4
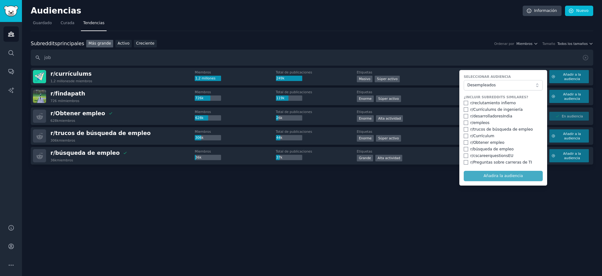
checkbox input "false"
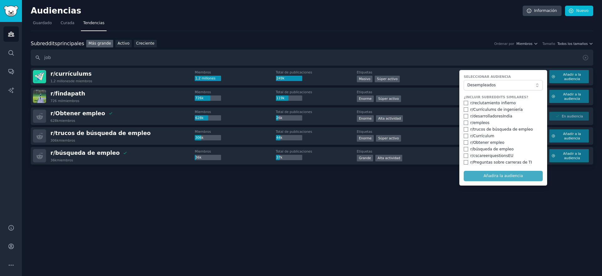
checkbox input "false"
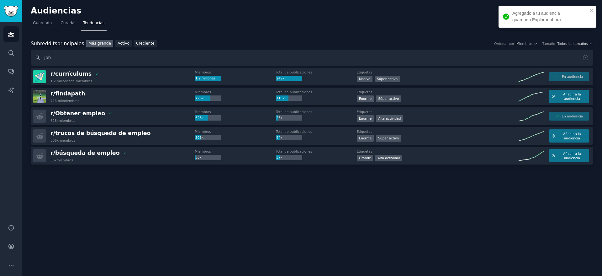
click at [68, 92] on body "Agregado a tu audiencia guardada. Explorar ahora Audiencias Audiencias Buscar C…" at bounding box center [301, 138] width 602 height 276
click at [550, 97] on button "Añadir a la audiencia" at bounding box center [570, 96] width 40 height 13
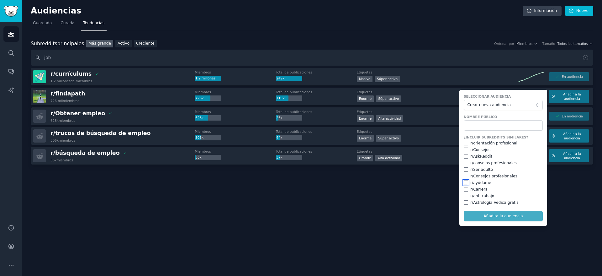
click at [466, 181] on input "checkbox" at bounding box center [466, 182] width 4 height 4
checkbox input "true"
click at [386, 193] on div at bounding box center [312, 181] width 563 height 35
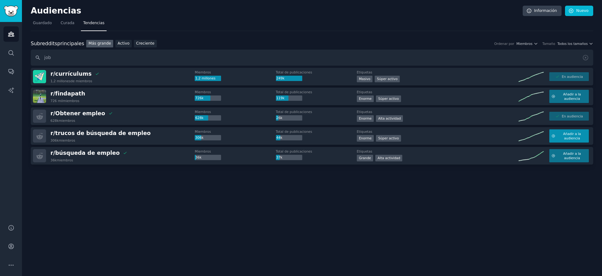
click at [557, 138] on button "Añadir a la audiencia" at bounding box center [570, 135] width 40 height 13
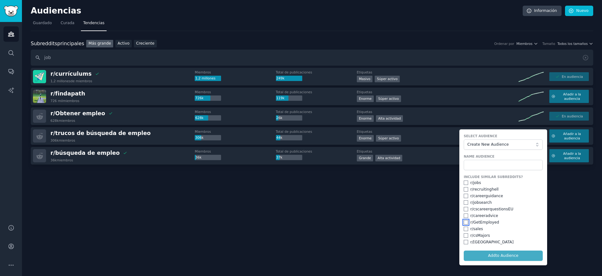
click at [466, 222] on input "checkbox" at bounding box center [466, 222] width 4 height 4
click at [497, 255] on form "Select Audience Create New Audience Name Audience Include Similar Subreddits? r…" at bounding box center [504, 197] width 88 height 136
click at [491, 141] on button "Create New Audience" at bounding box center [503, 144] width 79 height 11
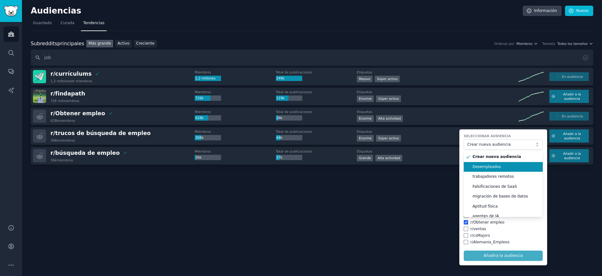
click at [494, 167] on font "Desempleados" at bounding box center [487, 166] width 29 height 4
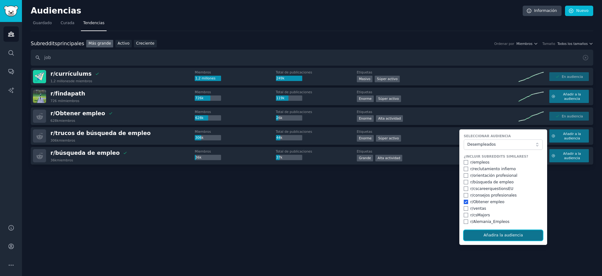
click at [491, 235] on font "Añadir" at bounding box center [490, 235] width 13 height 4
checkbox input "false"
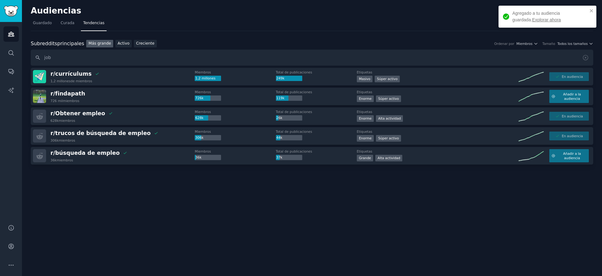
click at [532, 17] on font "Explorar ahora" at bounding box center [546, 19] width 29 height 5
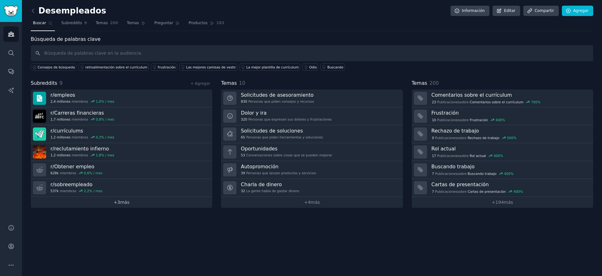
click at [124, 205] on font "más" at bounding box center [124, 201] width 9 height 5
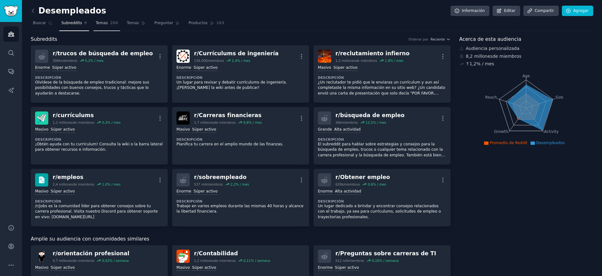
click at [118, 23] on link "Temas 200" at bounding box center [106, 24] width 27 height 13
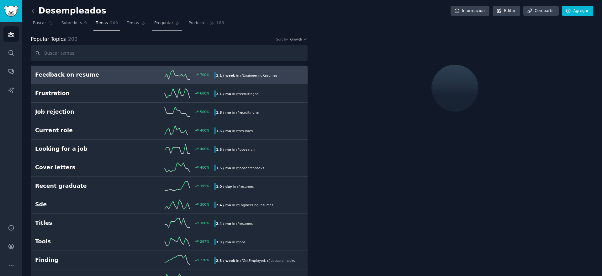
click at [170, 22] on font "Preguntar" at bounding box center [163, 23] width 19 height 4
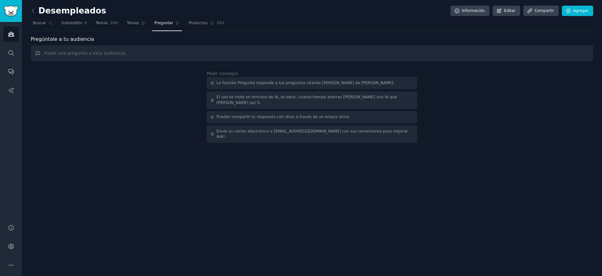
drag, startPoint x: 534, startPoint y: 39, endPoint x: 532, endPoint y: 2, distance: 37.0
click at [534, 38] on div "Pregúntale a tu audiencia" at bounding box center [312, 39] width 563 height 8
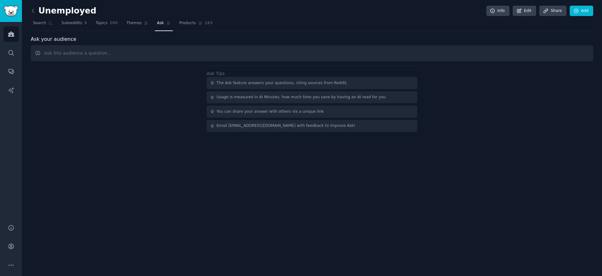
drag, startPoint x: 513, startPoint y: 79, endPoint x: 486, endPoint y: 75, distance: 27.5
click at [513, 79] on div "Ask Tips The Ask feature answers your questions, citing sources from Reddit. Us…" at bounding box center [312, 99] width 563 height 66
click at [130, 23] on span "Themes" at bounding box center [133, 23] width 15 height 6
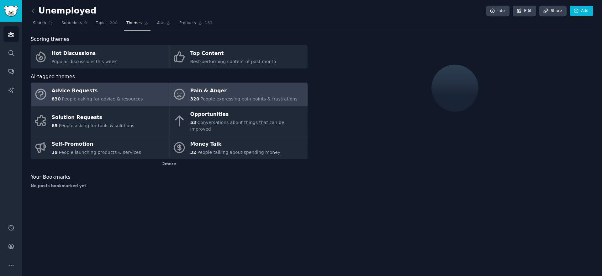
click at [206, 99] on span "People expressing pain points & frustrations" at bounding box center [248, 98] width 97 height 5
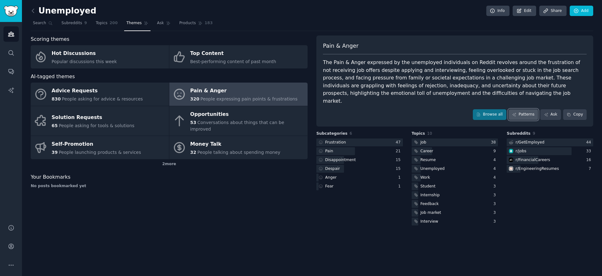
click at [528, 109] on link "Patterns" at bounding box center [523, 114] width 29 height 11
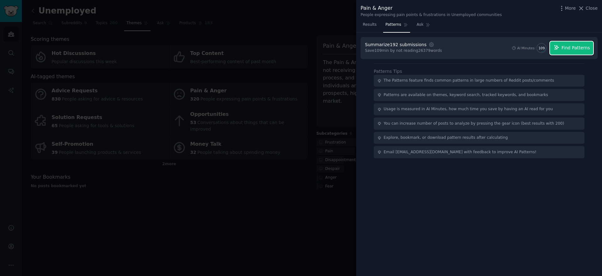
click at [562, 50] on button "Find Patterns" at bounding box center [571, 47] width 43 height 13
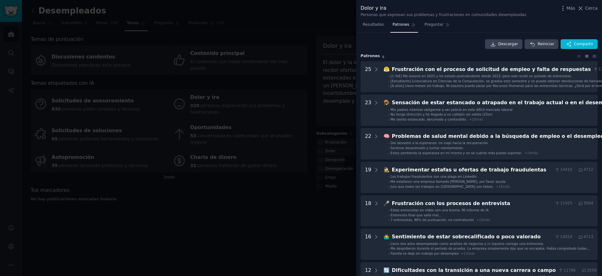
click at [448, 40] on div "Descargar Reiniciar Compartir" at bounding box center [479, 44] width 237 height 10
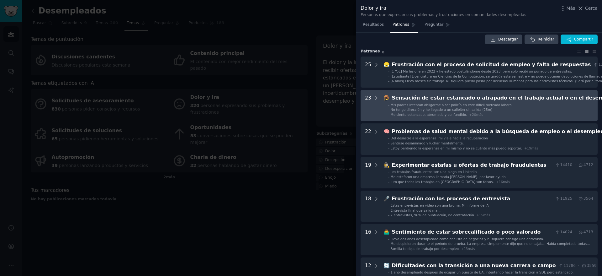
scroll to position [6, 0]
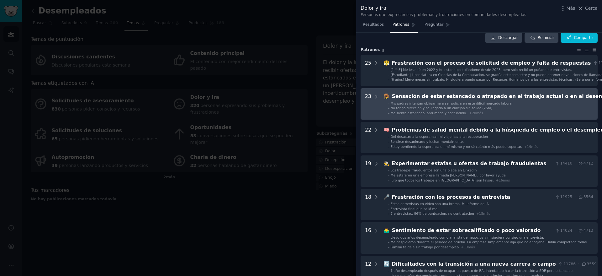
click at [377, 95] on icon at bounding box center [377, 97] width 6 height 6
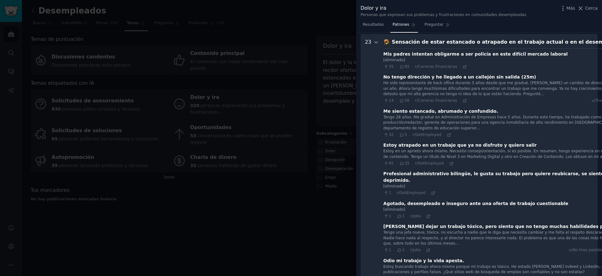
scroll to position [62, 0]
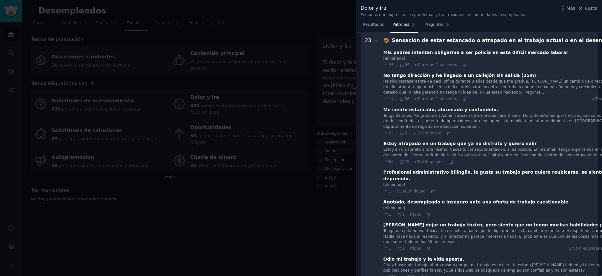
click at [428, 148] on font "Estoy en un aprieto ahora mismo. Necesito consejo/orientación, si es posible. E…" at bounding box center [520, 152] width 273 height 10
click at [440, 164] on font "r/GetEmployed" at bounding box center [429, 161] width 29 height 4
click at [452, 165] on div "65 · 25 · r/GetEmployed · u/[GEOGRAPHIC_DATA] · Martes [DATE]" at bounding box center [520, 162] width 273 height 6
click at [451, 164] on icon at bounding box center [451, 162] width 4 height 4
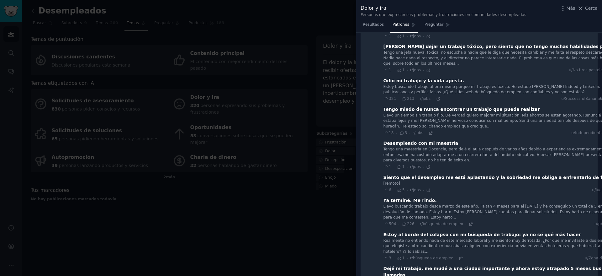
scroll to position [0, 0]
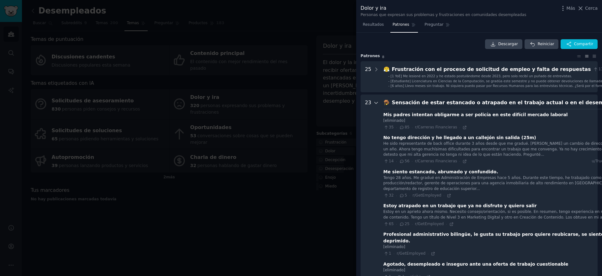
click at [375, 101] on icon at bounding box center [377, 103] width 6 height 6
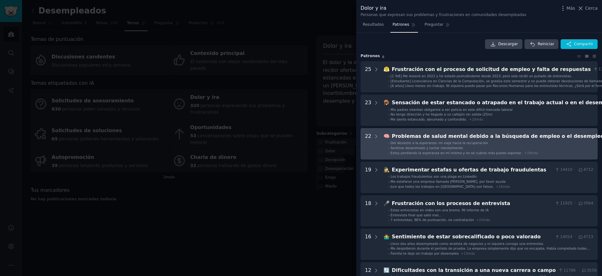
click at [413, 143] on font "Del desastre a la esperanza: mi viaje hacia la recuperación" at bounding box center [440, 143] width 98 height 4
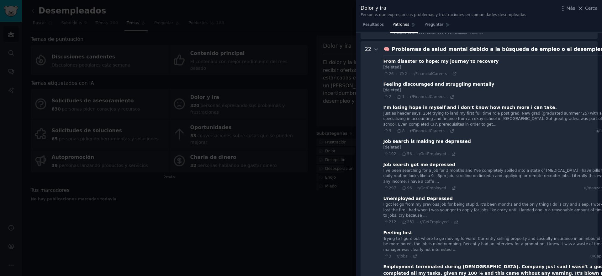
scroll to position [96, 0]
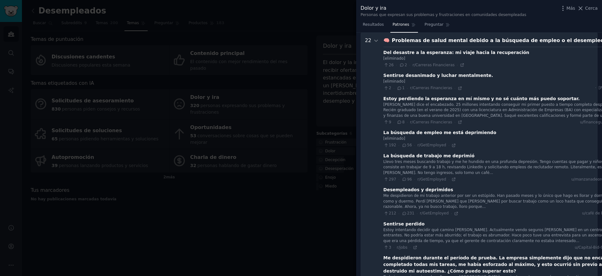
click at [299, 210] on div at bounding box center [301, 138] width 602 height 276
